Goal: Task Accomplishment & Management: Manage account settings

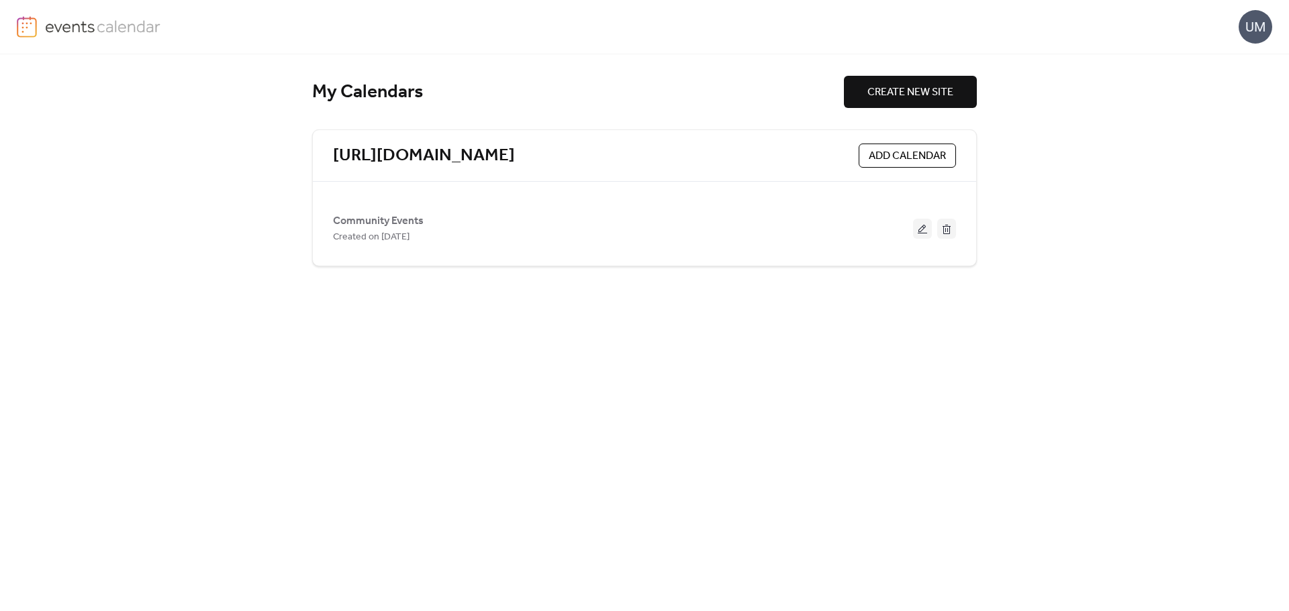
click at [366, 217] on span "Community Events" at bounding box center [378, 221] width 91 height 16
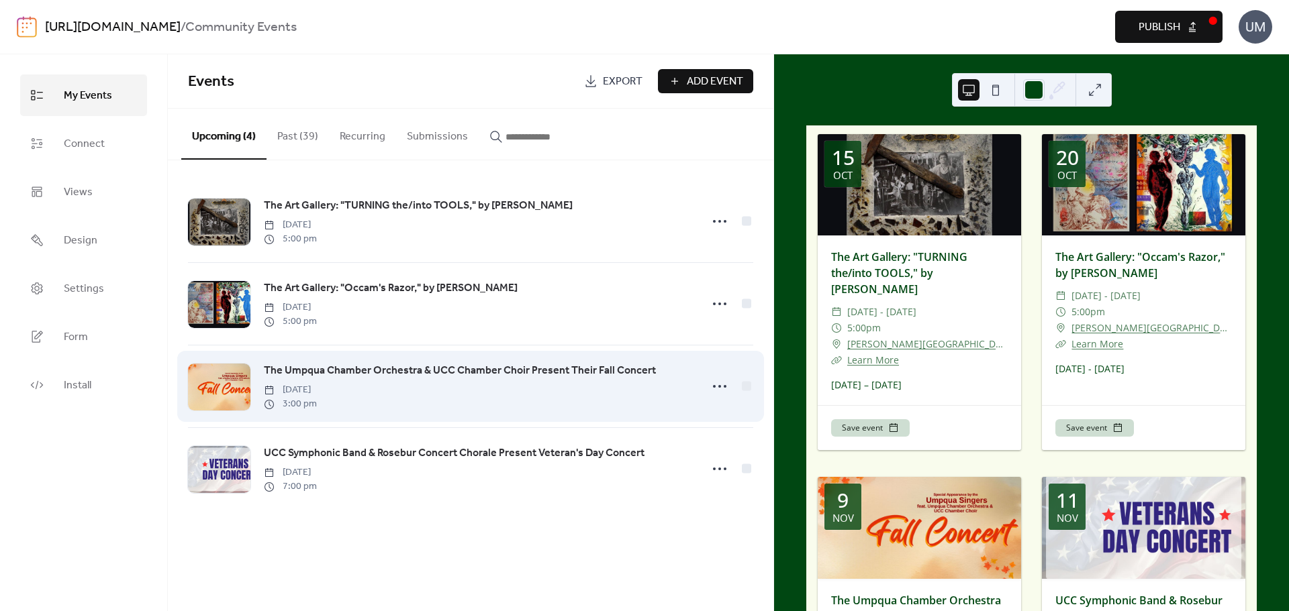
click at [281, 370] on span "The Umpqua Chamber Orchestra & UCC Chamber Choir Present Their Fall Concert" at bounding box center [460, 371] width 392 height 16
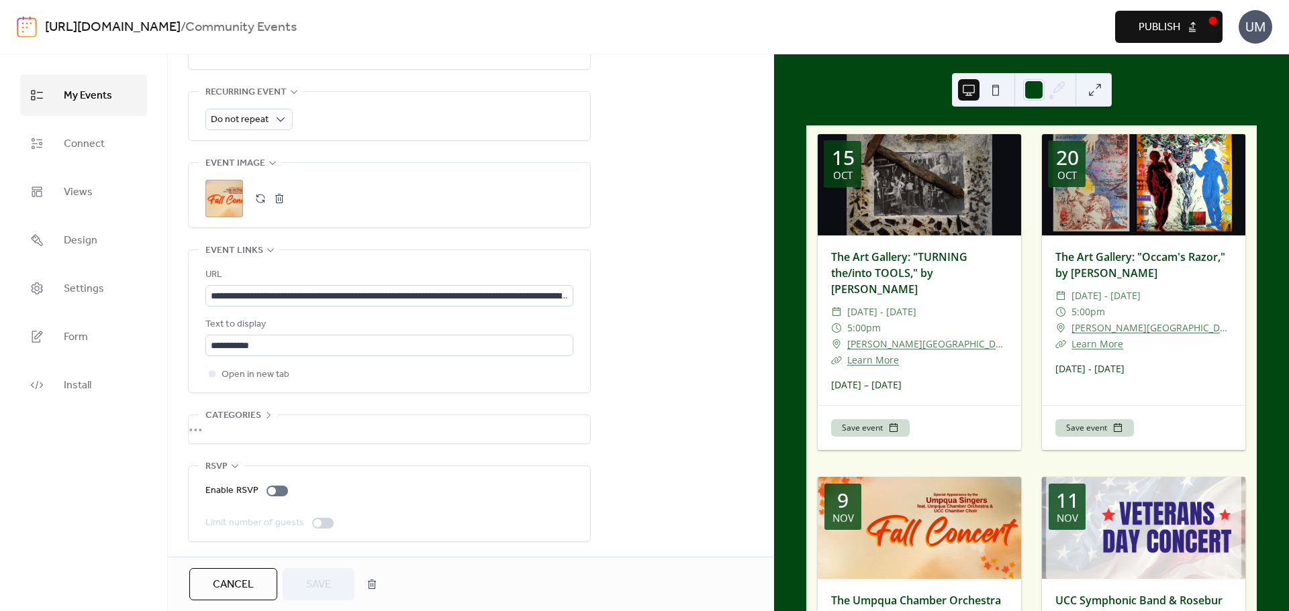
scroll to position [601, 0]
click at [273, 196] on button "button" at bounding box center [279, 198] width 19 height 19
click at [260, 197] on button "button" at bounding box center [260, 198] width 19 height 19
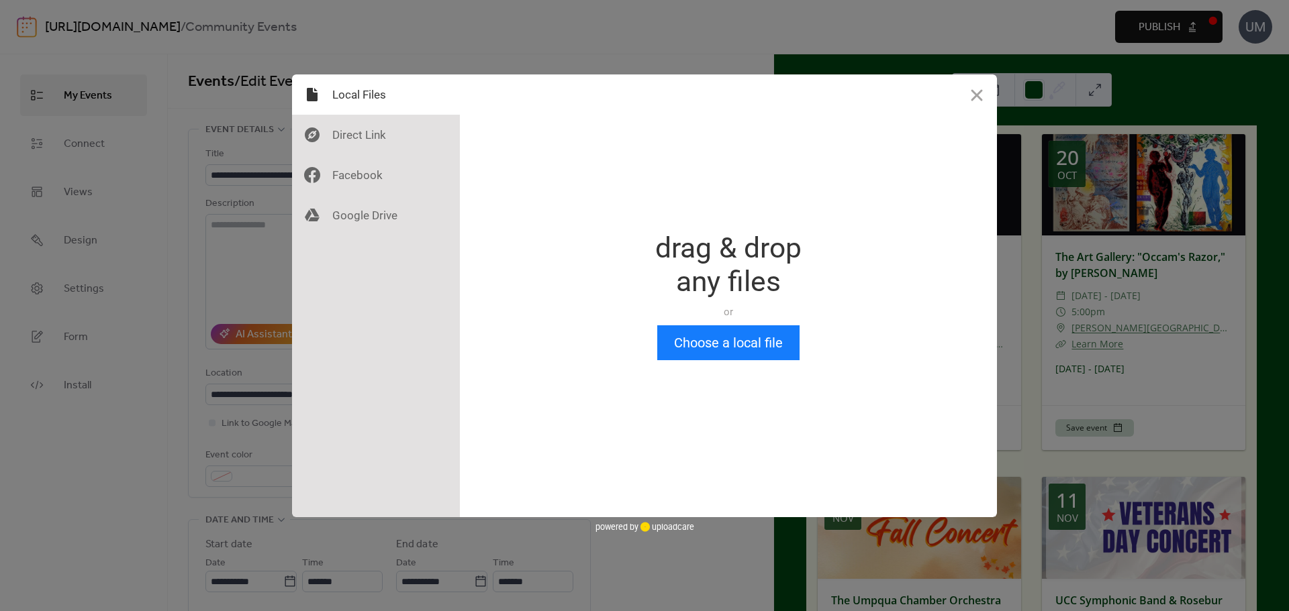
scroll to position [0, 0]
click at [708, 342] on button "Choose a local file" at bounding box center [728, 342] width 142 height 35
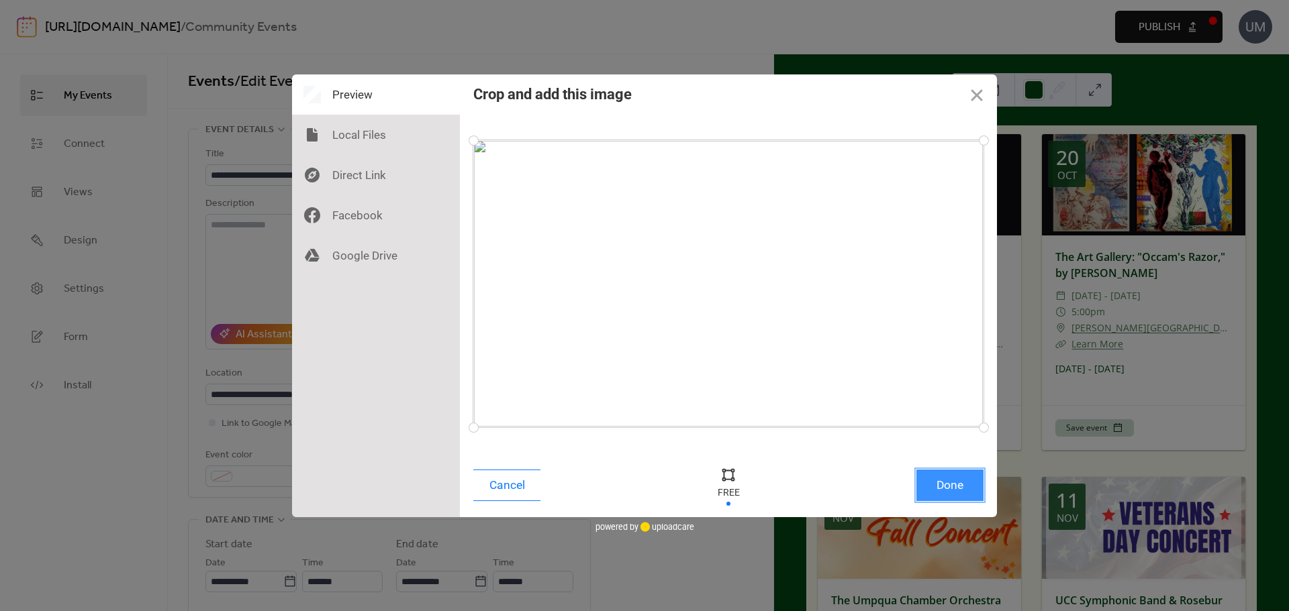
click at [956, 487] on button "Done" at bounding box center [949, 486] width 67 height 32
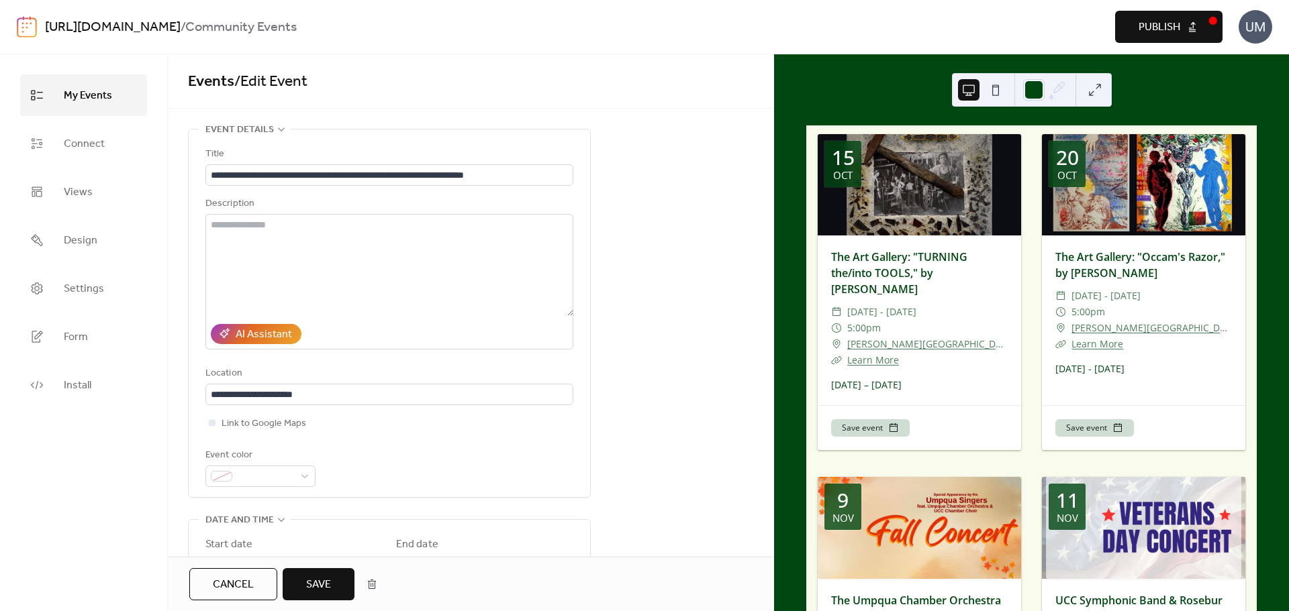
scroll to position [491, 0]
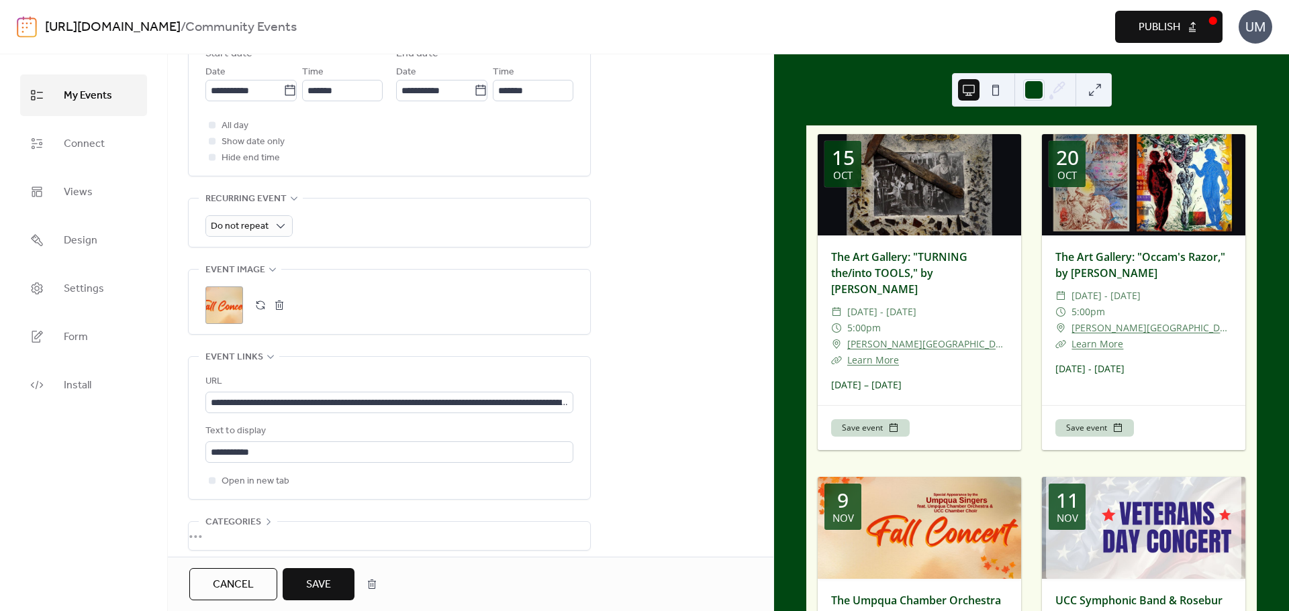
click at [311, 581] on span "Save" at bounding box center [318, 585] width 25 height 16
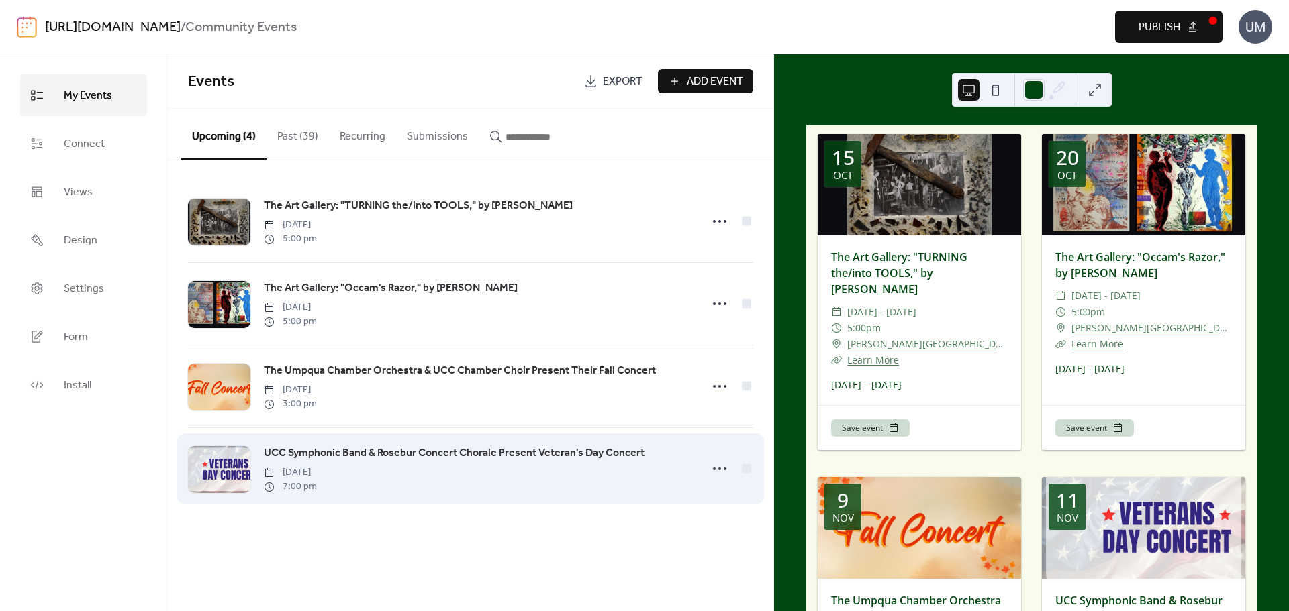
click at [360, 451] on span "UCC Symphonic Band & Rosebur Concert Chorale Present Veteran's Day Concert" at bounding box center [454, 454] width 381 height 16
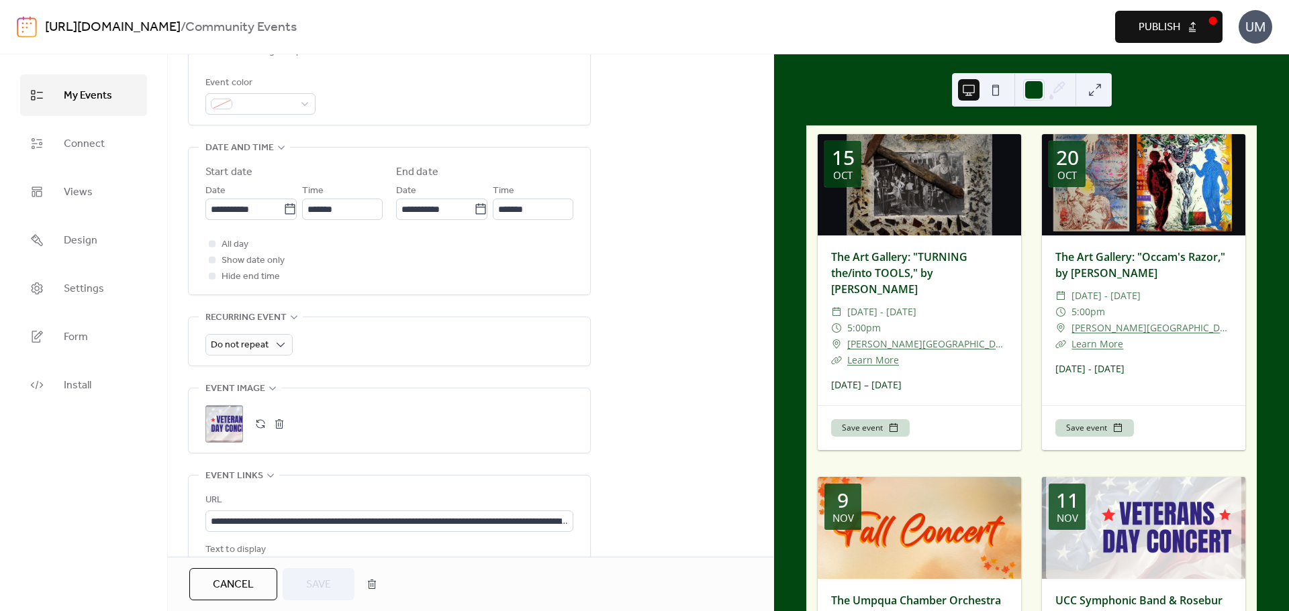
scroll to position [403, 0]
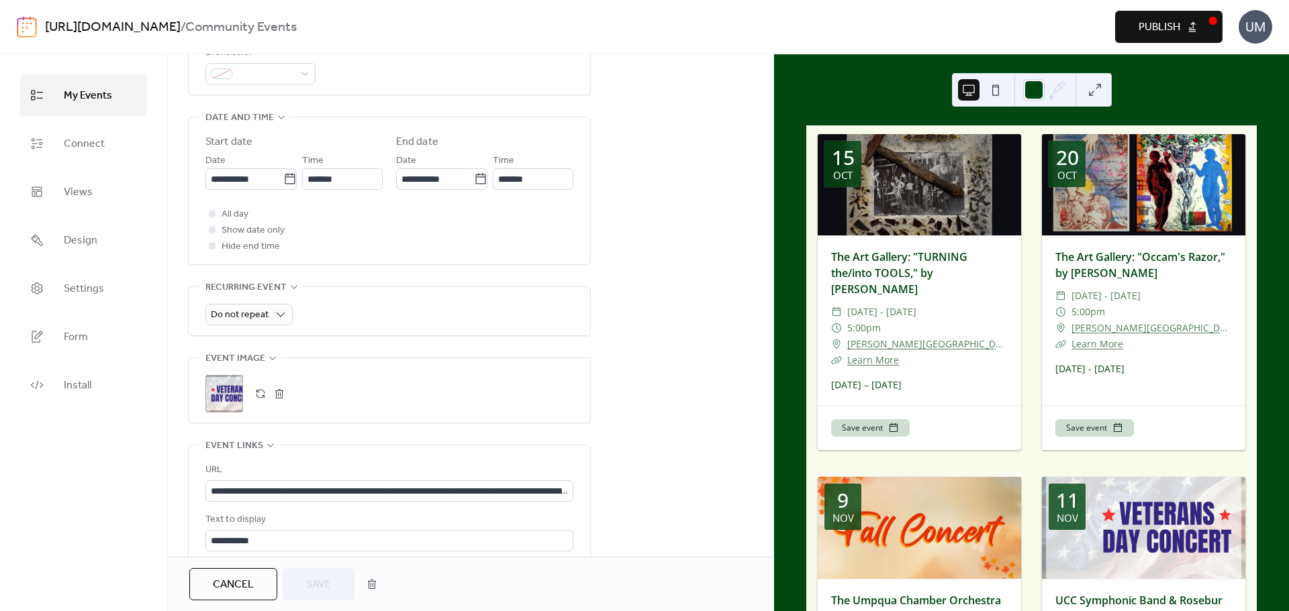
click at [279, 393] on button "button" at bounding box center [279, 394] width 19 height 19
click at [260, 391] on button "button" at bounding box center [260, 394] width 19 height 19
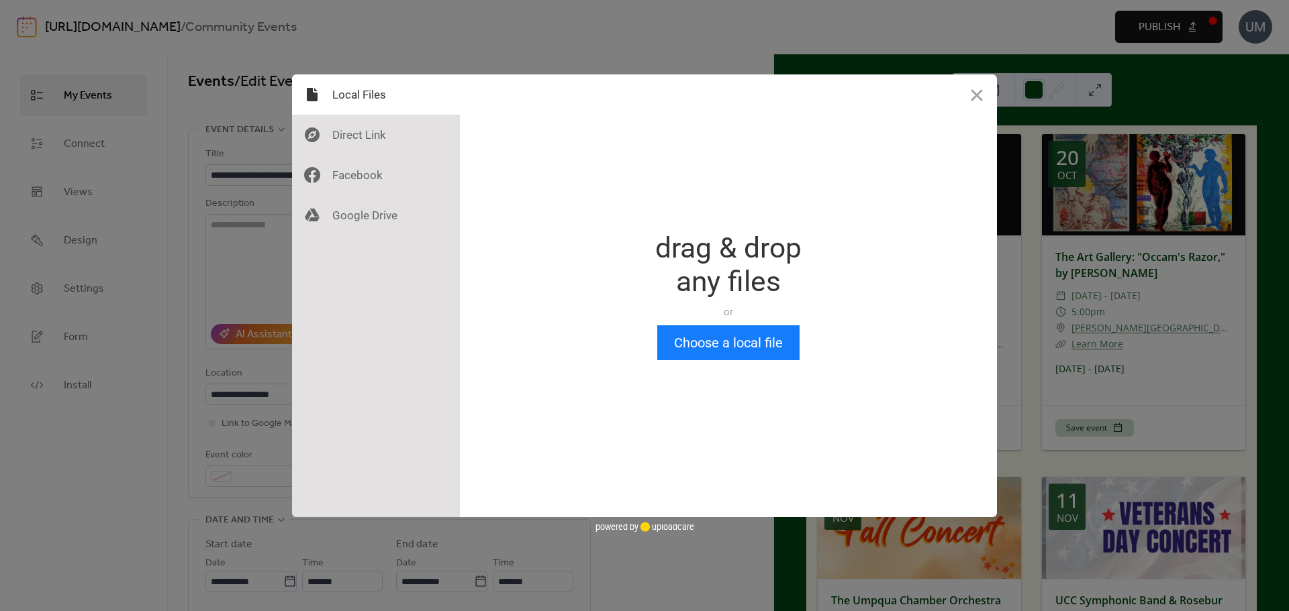
scroll to position [0, 0]
click at [703, 342] on button "Choose a local file" at bounding box center [728, 342] width 142 height 35
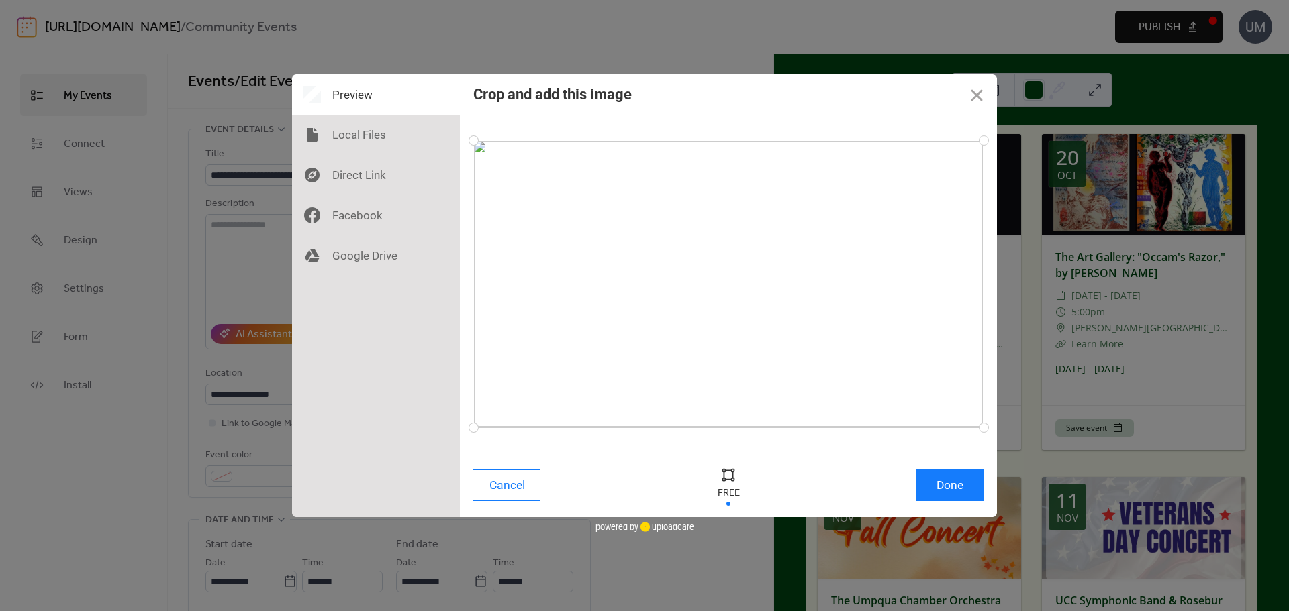
click at [956, 468] on div "Cancel Done" at bounding box center [728, 488] width 537 height 57
click at [954, 477] on button "Done" at bounding box center [949, 486] width 67 height 32
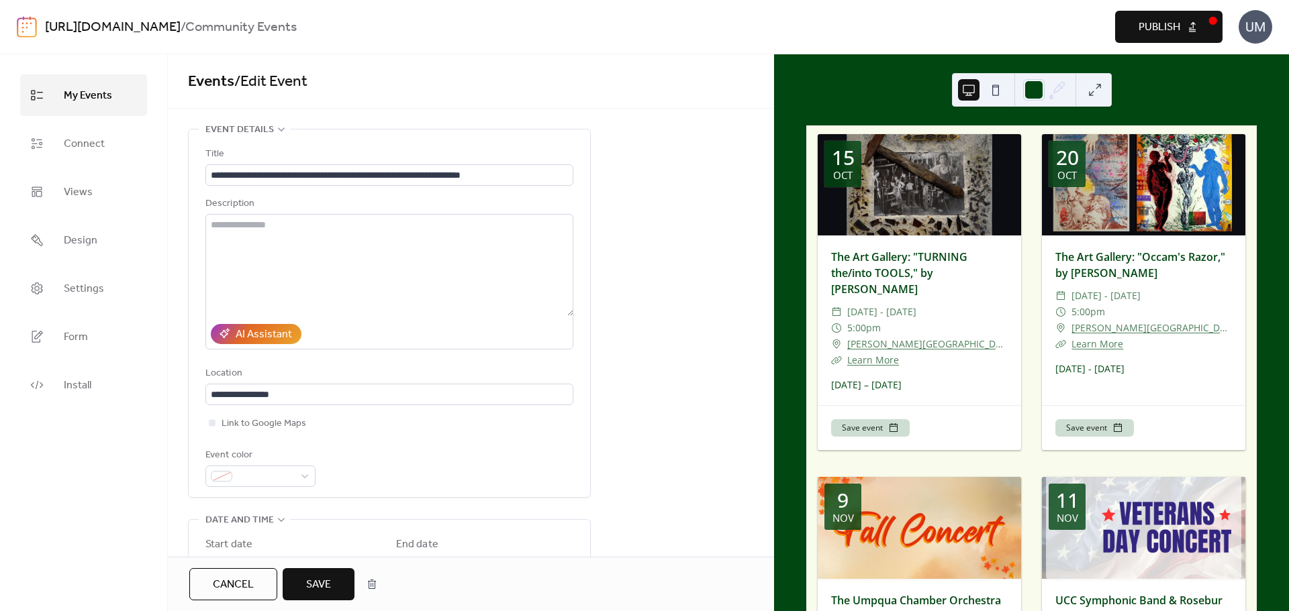
scroll to position [491, 0]
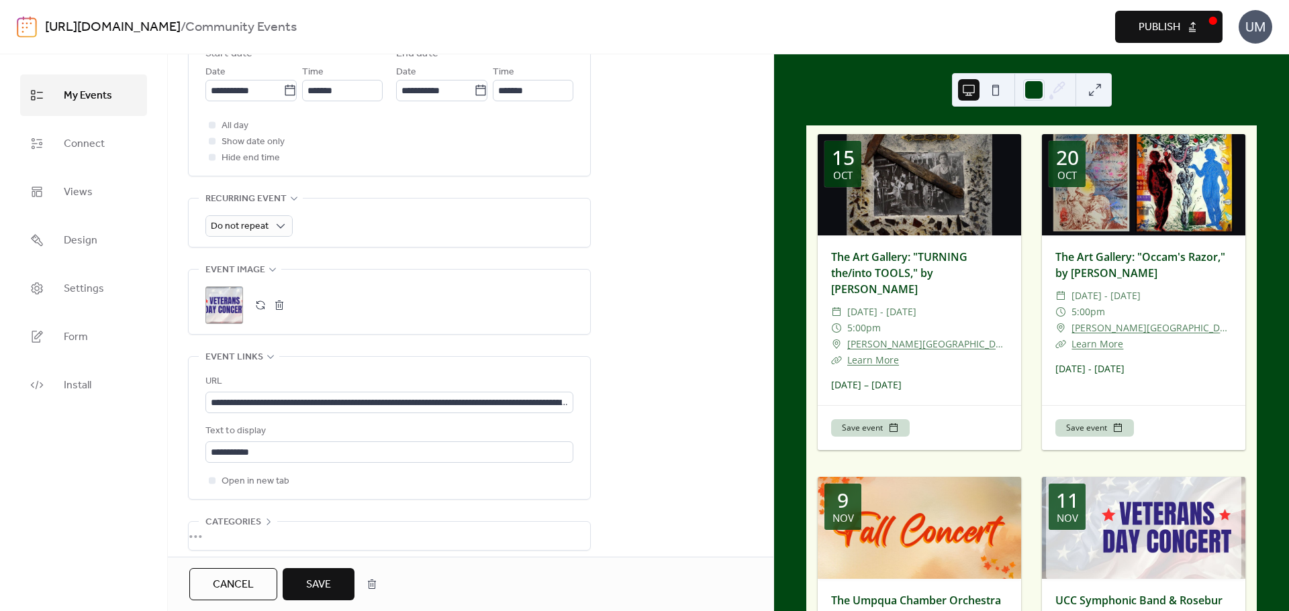
click at [318, 586] on span "Save" at bounding box center [318, 585] width 25 height 16
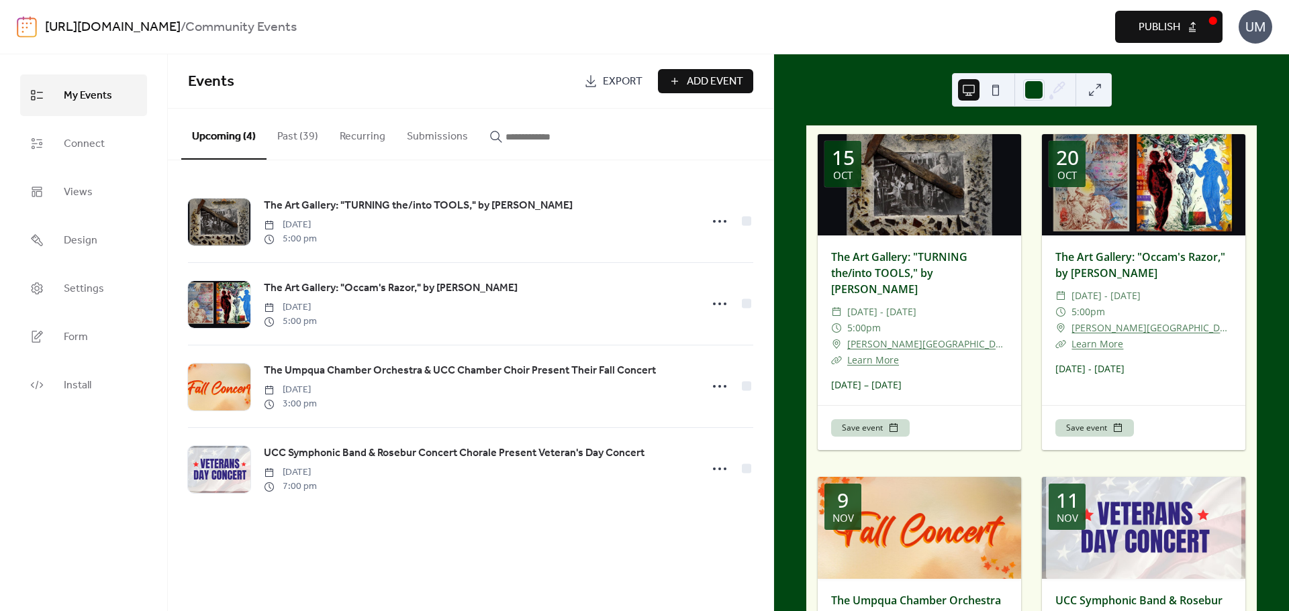
click at [1168, 29] on span "Publish" at bounding box center [1159, 27] width 42 height 16
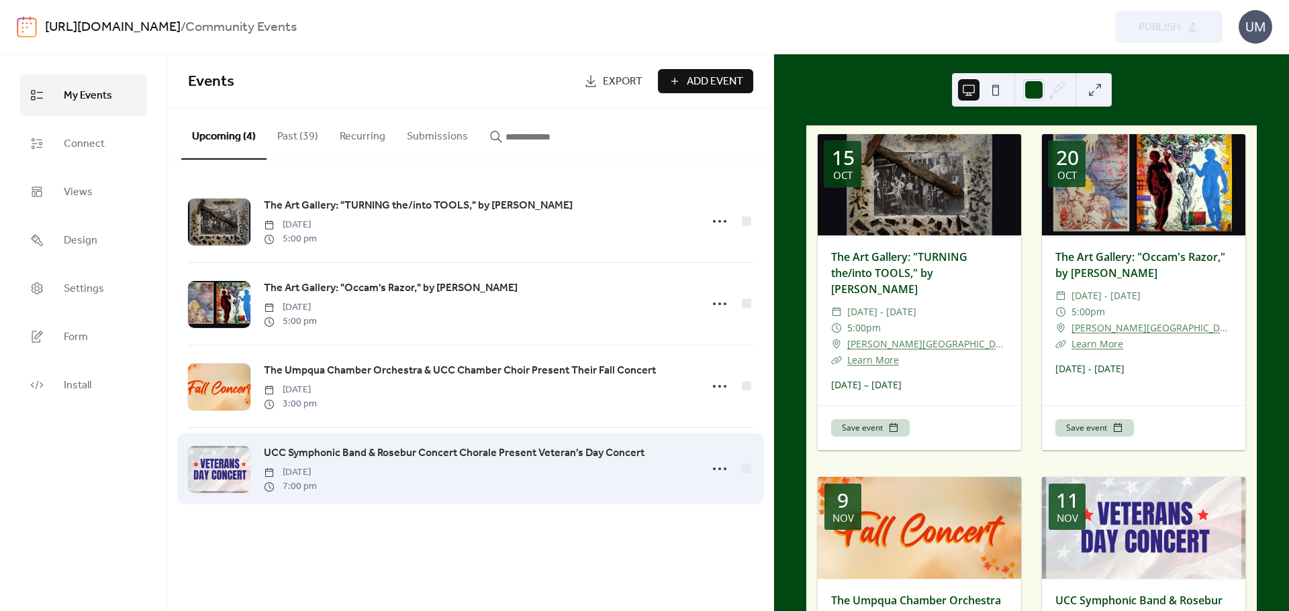
click at [344, 455] on span "UCC Symphonic Band & Rosebur Concert Chorale Present Veteran's Day Concert" at bounding box center [454, 454] width 381 height 16
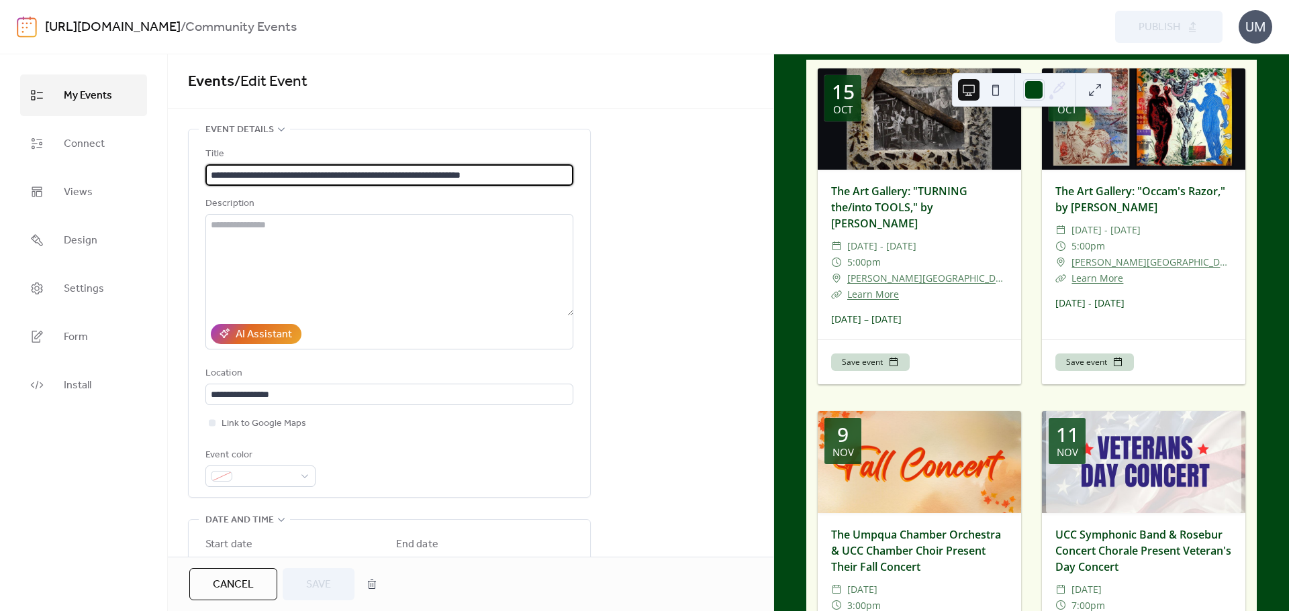
scroll to position [170, 0]
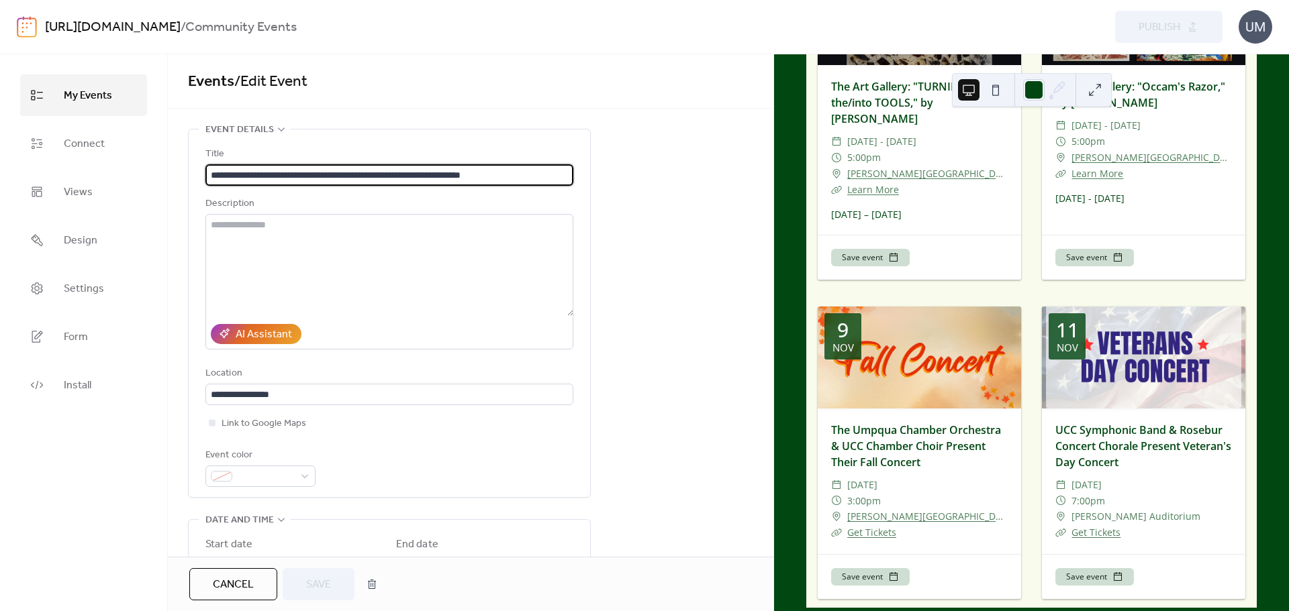
click at [1111, 526] on link "Get Tickets" at bounding box center [1095, 532] width 49 height 13
